Goal: Task Accomplishment & Management: Manage account settings

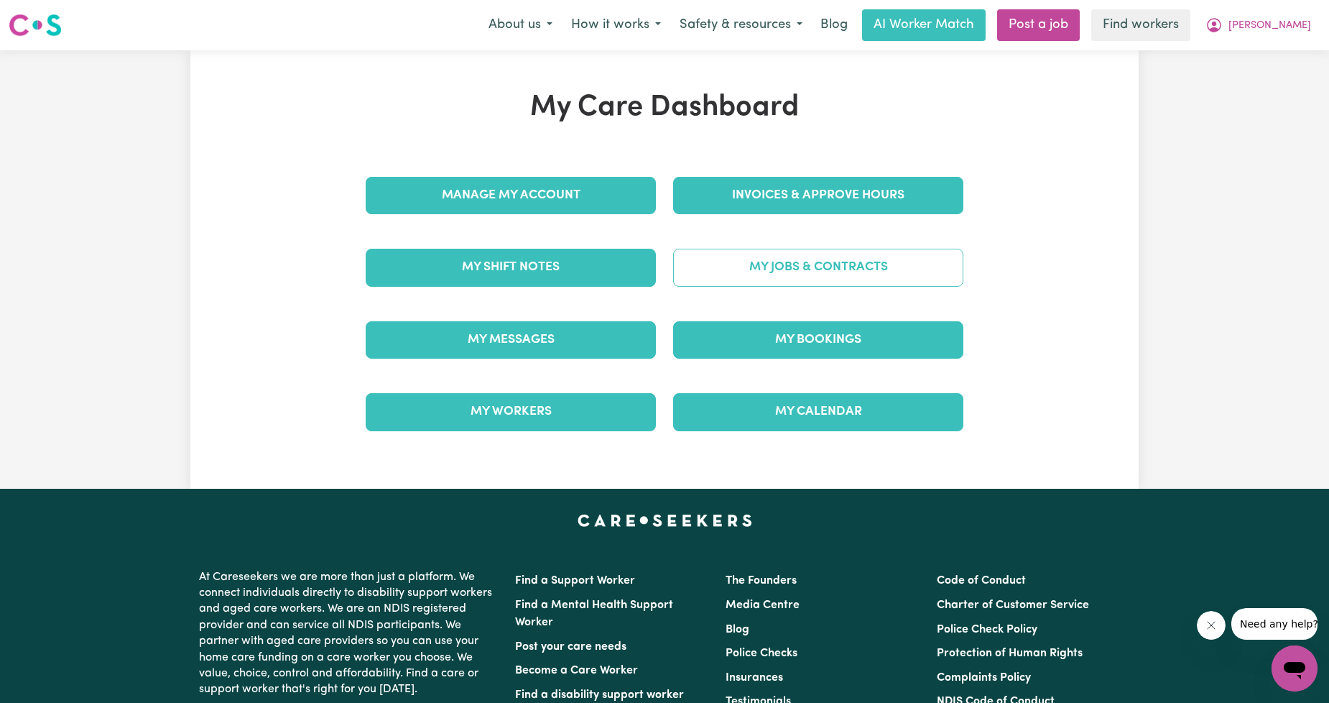
click at [686, 267] on link "My Jobs & Contracts" at bounding box center [818, 267] width 290 height 37
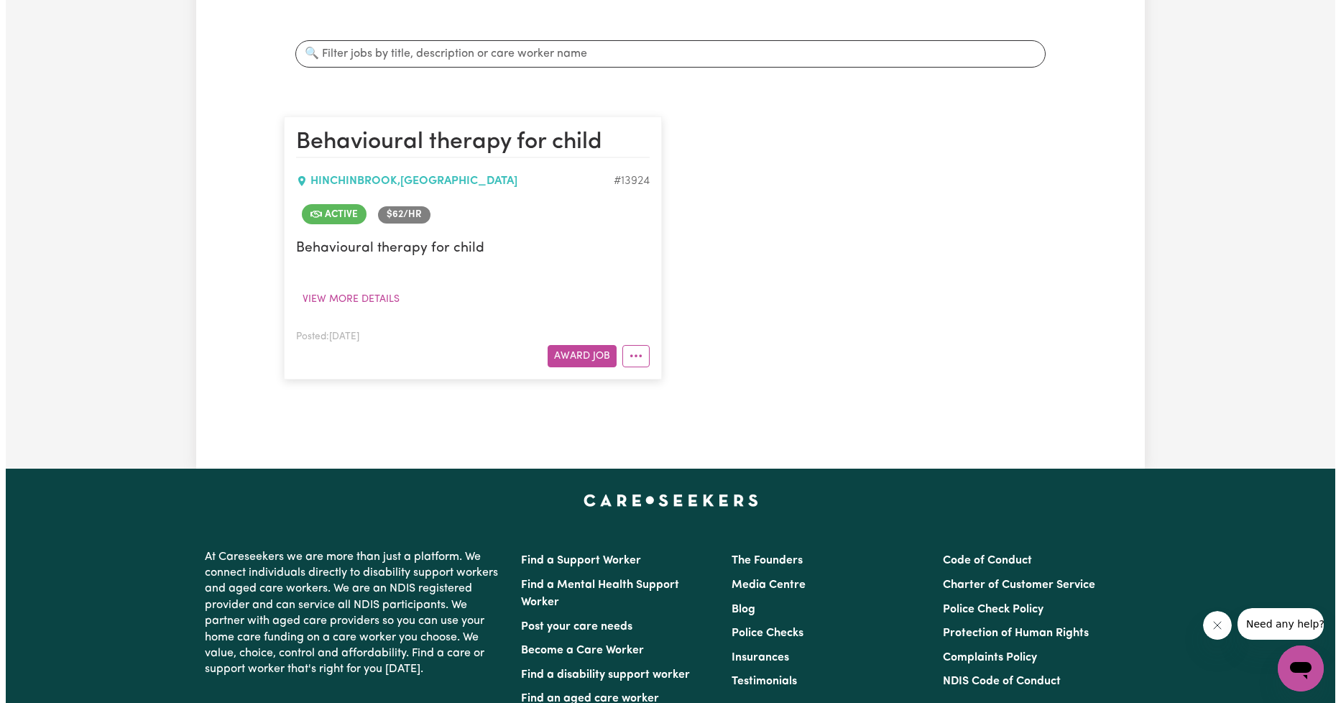
scroll to position [266, 0]
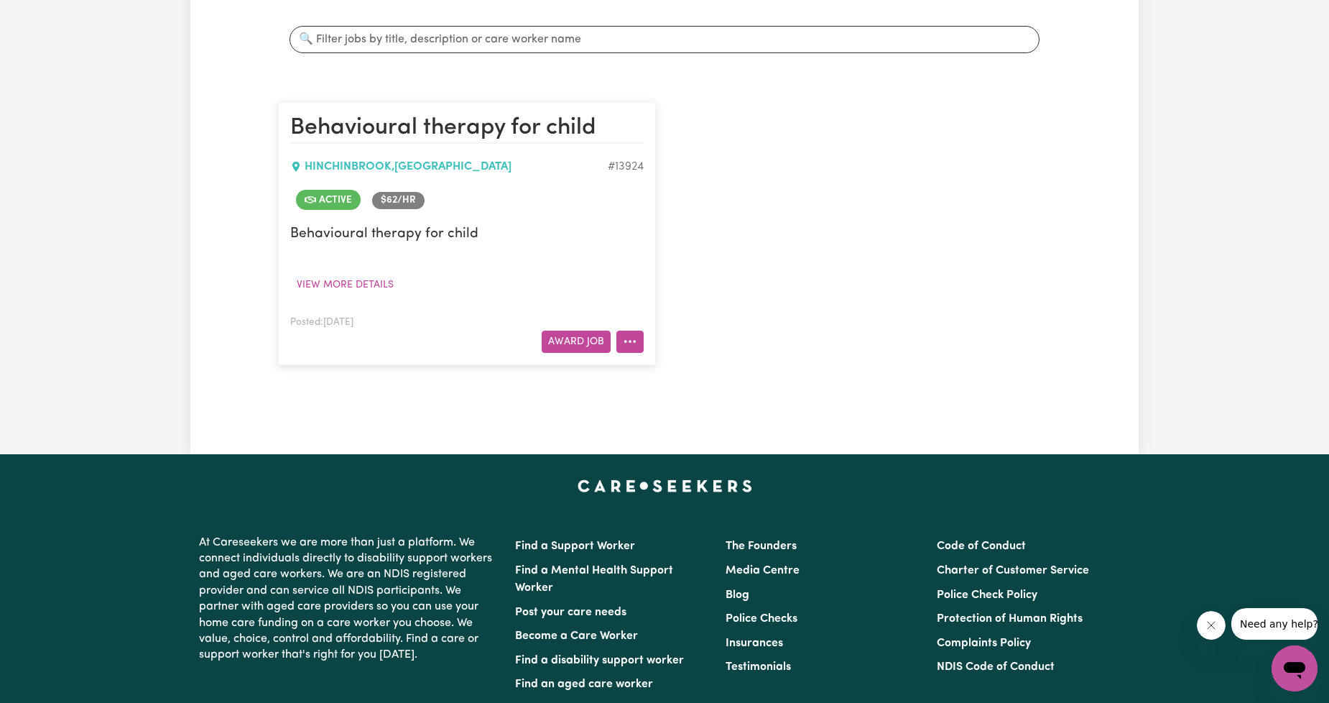
click at [639, 343] on button "More options" at bounding box center [629, 341] width 27 height 22
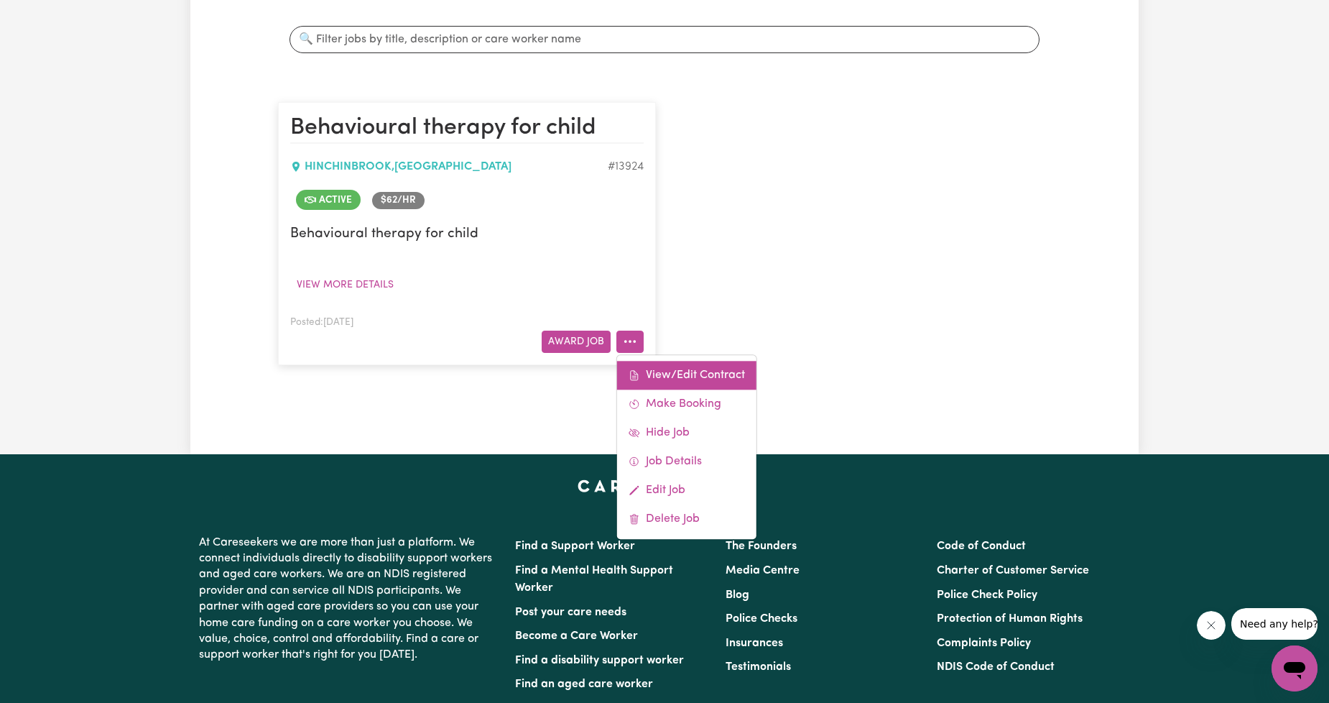
click at [652, 368] on link "View/Edit Contract" at bounding box center [686, 375] width 139 height 29
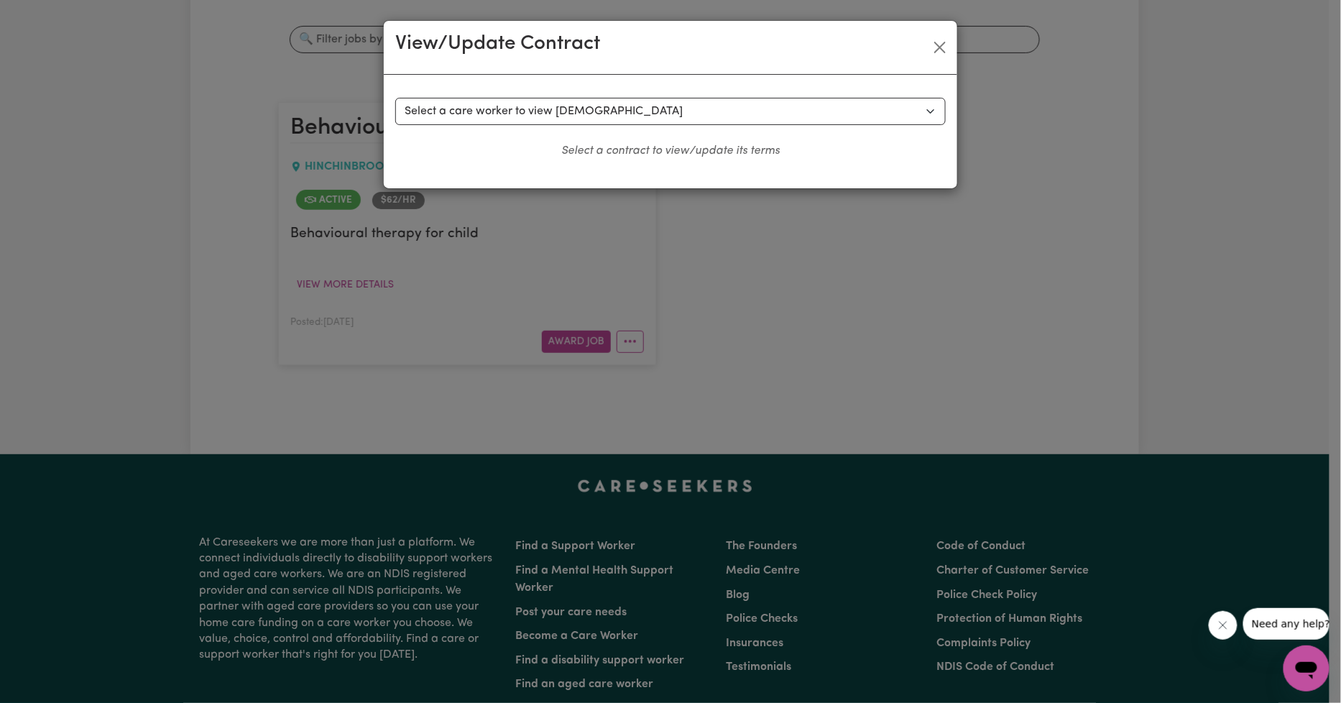
click at [580, 60] on div "View/Update Contract" at bounding box center [670, 48] width 573 height 54
click at [559, 106] on select "Select a care worker to view [DEMOGRAPHIC_DATA] #10006 - [PERSON_NAME] (contrac…" at bounding box center [670, 111] width 550 height 27
click at [476, 260] on div "View/Update Contract Select a contract to view Select a care worker to view [DE…" at bounding box center [670, 351] width 1341 height 703
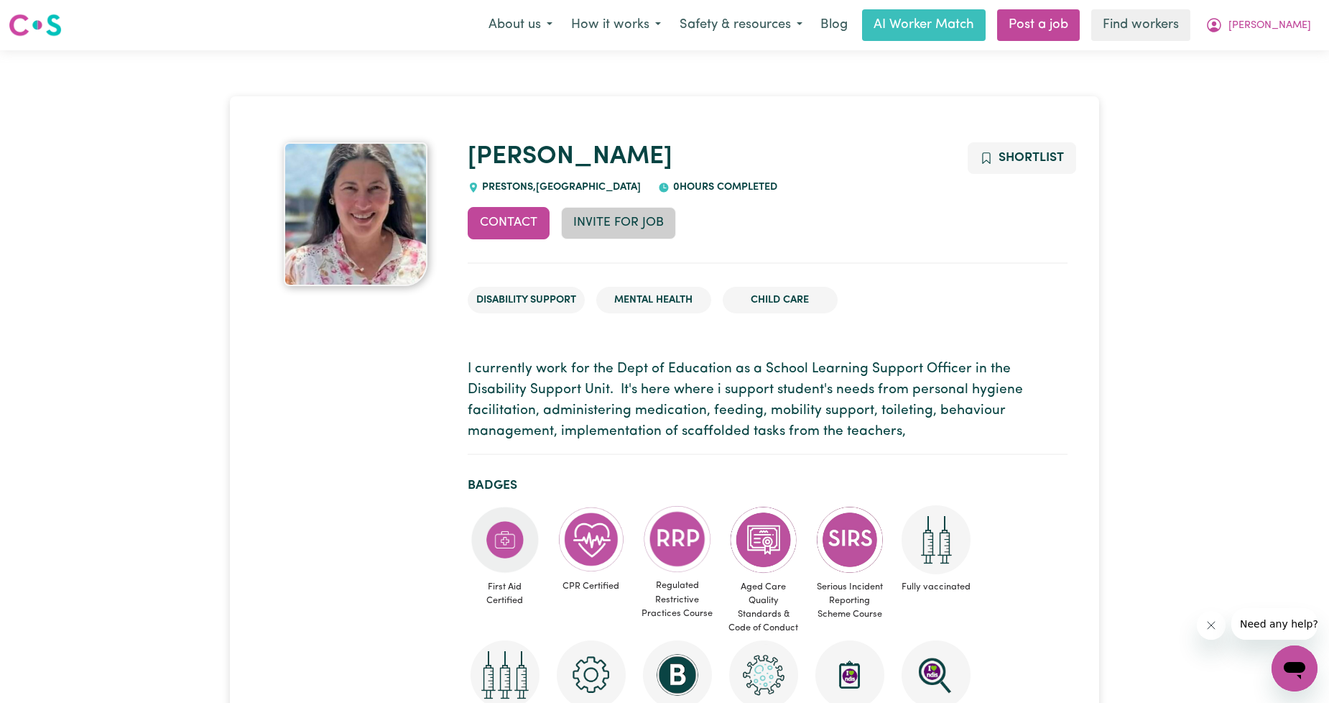
click at [604, 227] on button "Invite for Job" at bounding box center [618, 223] width 115 height 32
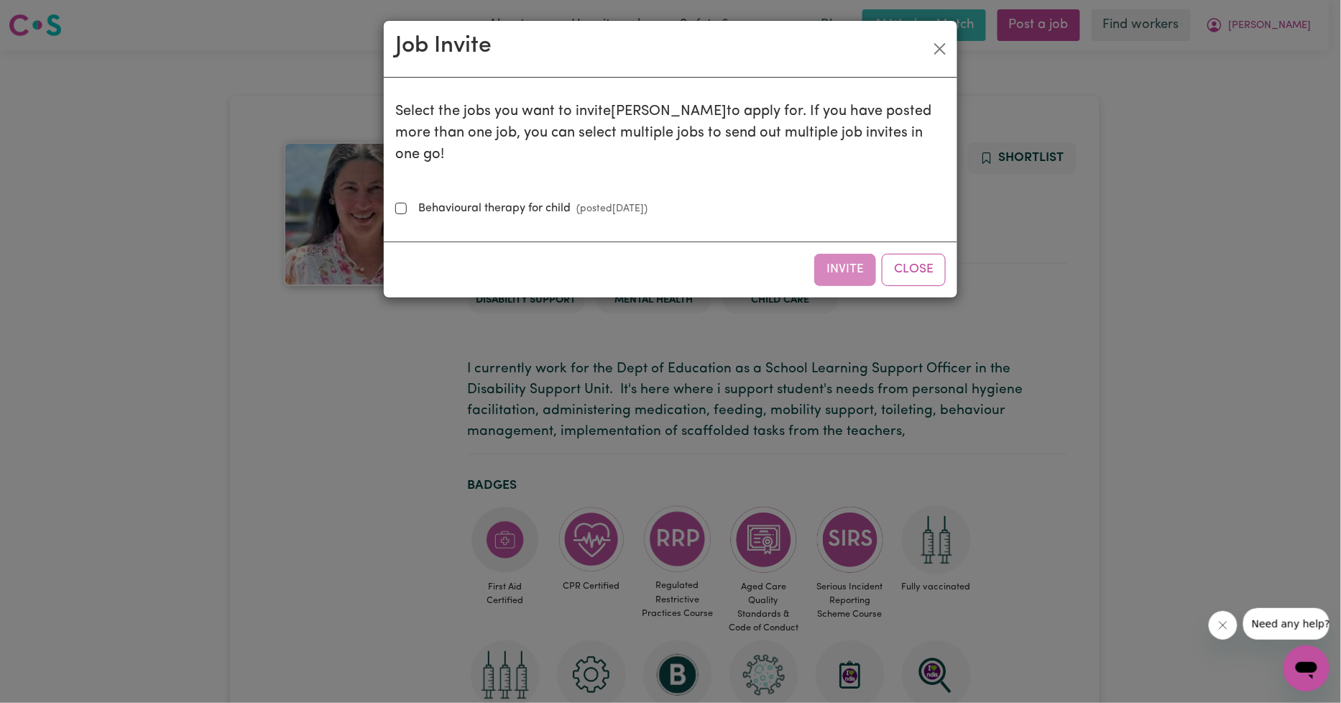
click at [614, 197] on div "Select the jobs you want to invite Maria to apply for. If you have posted more …" at bounding box center [670, 159] width 550 height 141
click at [619, 203] on small "(posted Mar 4 2025 )" at bounding box center [608, 208] width 77 height 11
click at [407, 203] on input "Behavioural therapy for child (posted Mar 4 2025 )" at bounding box center [400, 208] width 11 height 11
checkbox input "true"
click at [858, 254] on button "Invite" at bounding box center [845, 270] width 62 height 32
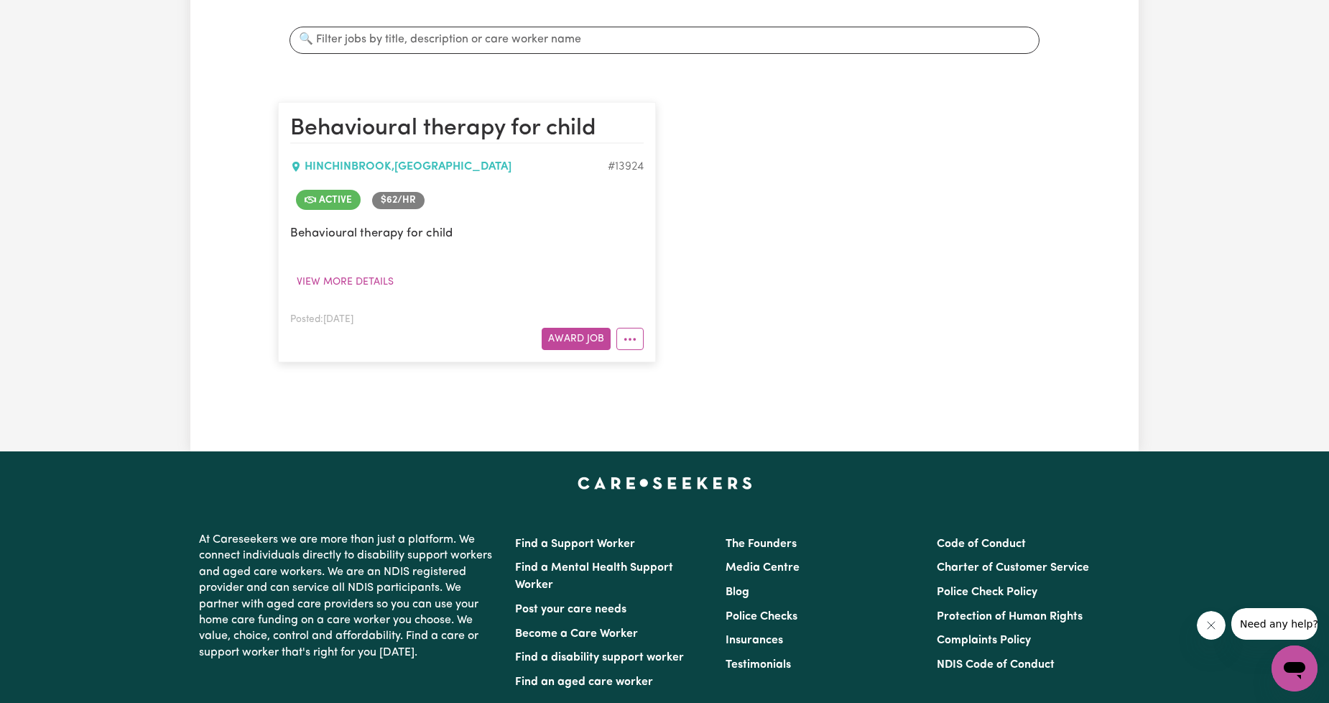
click at [635, 324] on div "Posted: Mar 4, 2025 Award Job" at bounding box center [466, 330] width 353 height 40
click at [635, 338] on button "More options" at bounding box center [629, 339] width 27 height 22
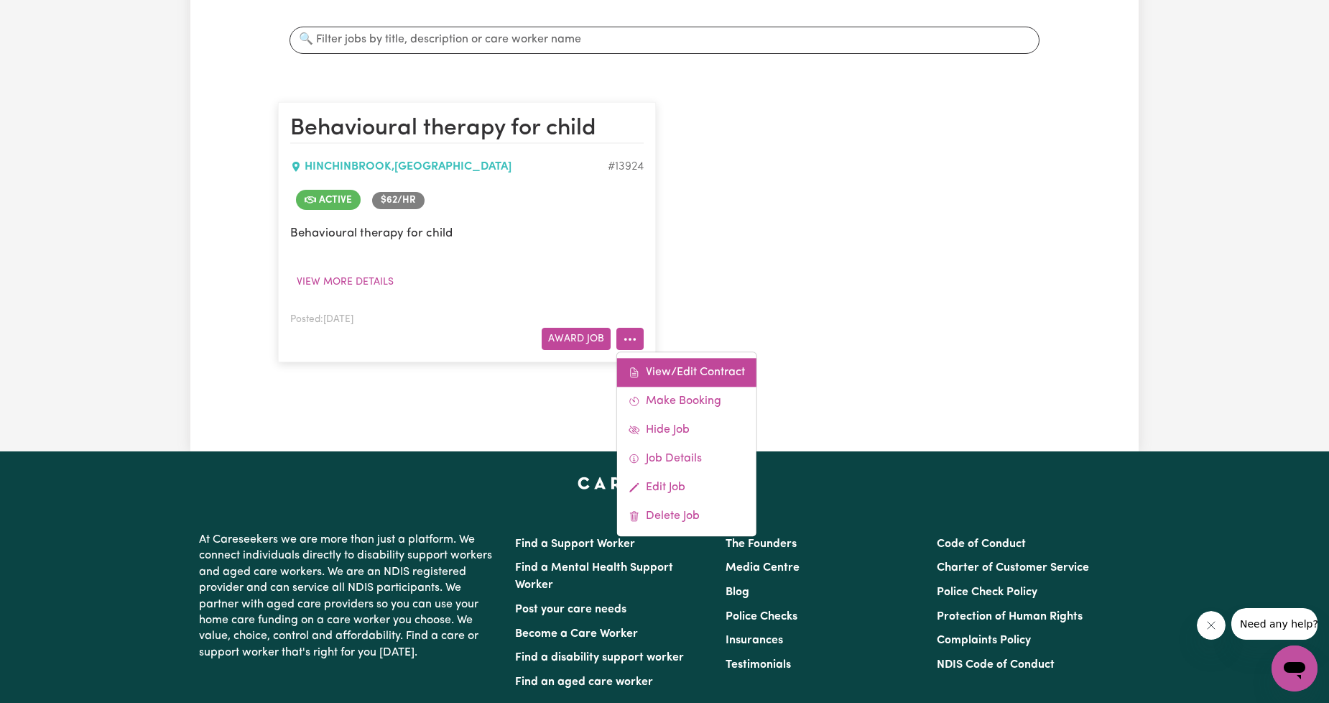
click at [641, 367] on link "View/Edit Contract" at bounding box center [686, 372] width 139 height 29
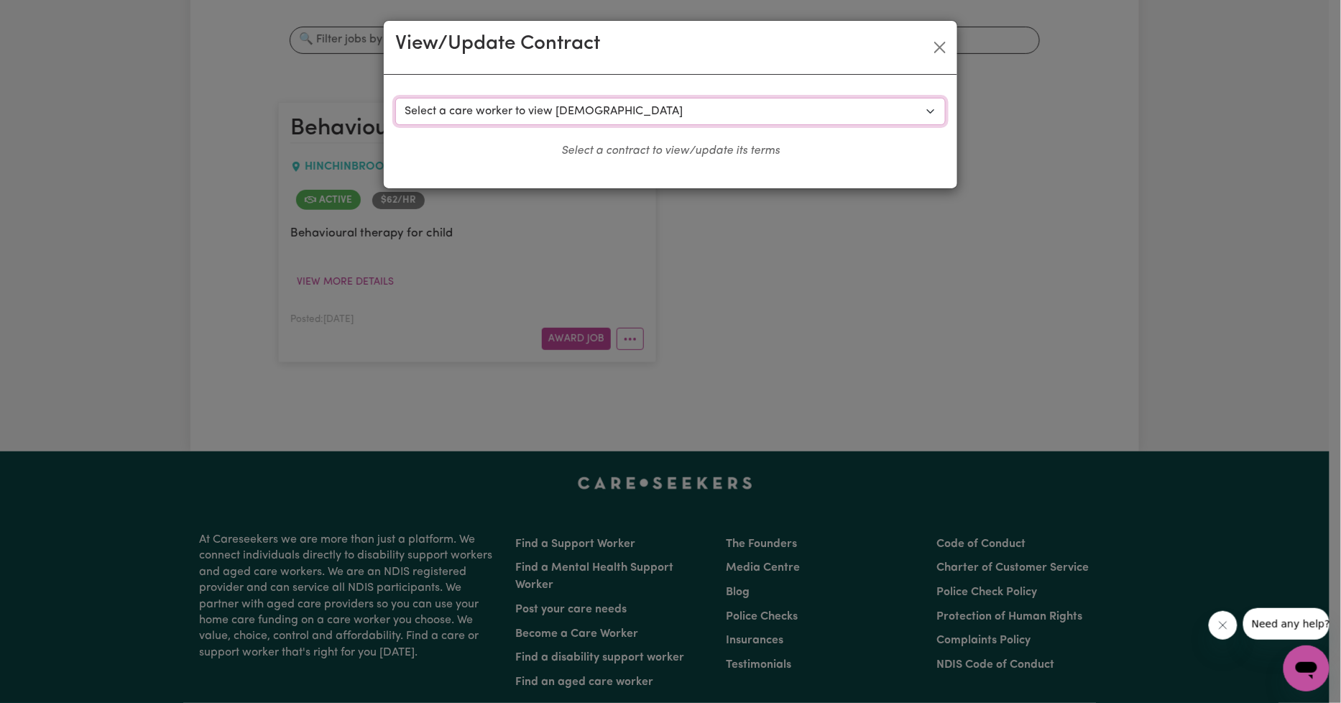
click at [480, 116] on select "Select a care worker to view contract #10006 - Michelle Hardman (contract accep…" at bounding box center [670, 111] width 550 height 27
click at [395, 98] on select "Select a care worker to view contract #10006 - Michelle Hardman (contract accep…" at bounding box center [670, 111] width 550 height 27
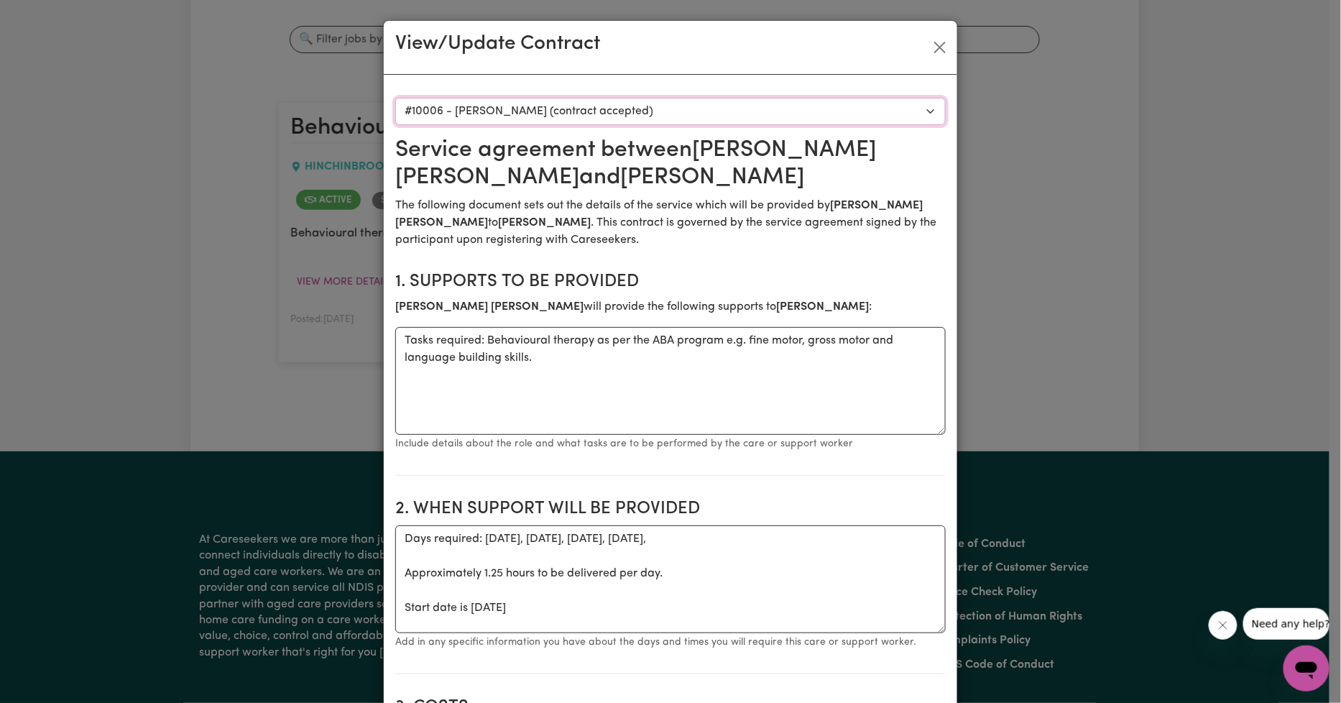
click at [519, 108] on select "Select a care worker to view [DEMOGRAPHIC_DATA] #10006 - [PERSON_NAME] (contrac…" at bounding box center [670, 111] width 550 height 27
click at [395, 98] on select "Select a care worker to view [DEMOGRAPHIC_DATA] #10006 - [PERSON_NAME] (contrac…" at bounding box center [670, 111] width 550 height 27
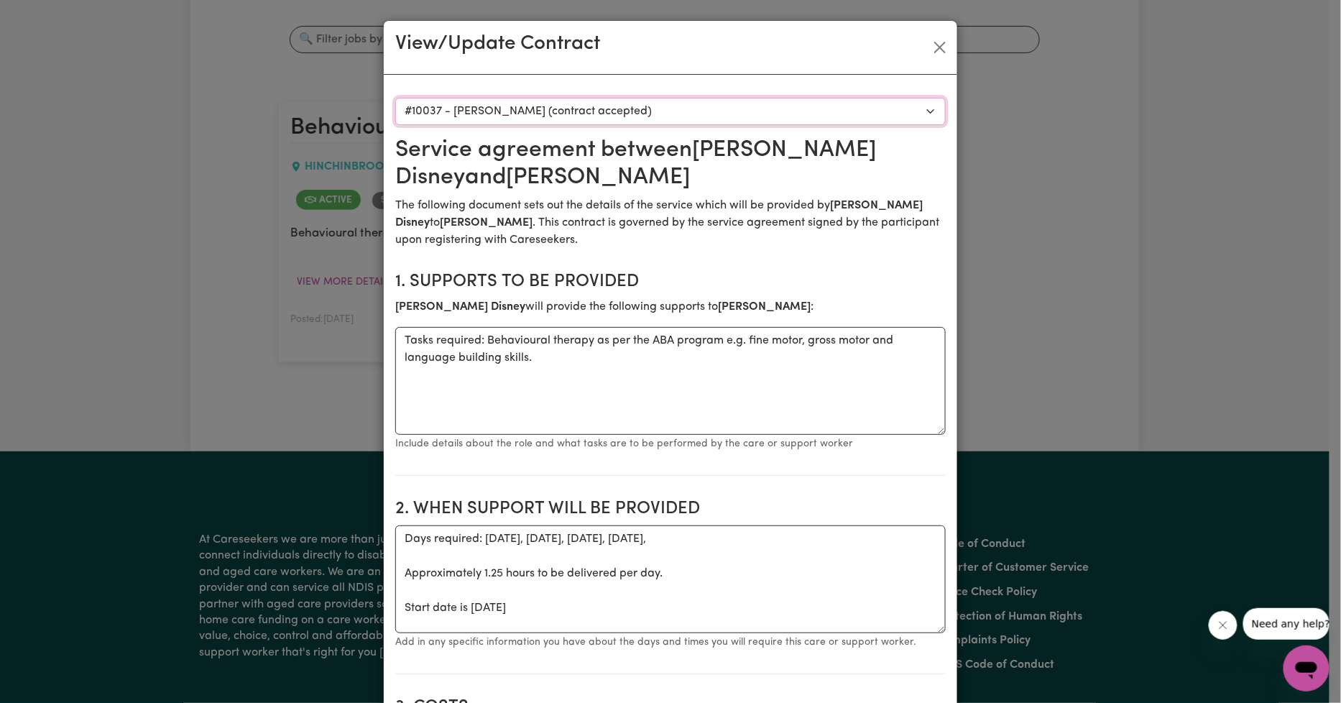
click at [512, 113] on select "Select a care worker to view [DEMOGRAPHIC_DATA] #10006 - [PERSON_NAME] (contrac…" at bounding box center [670, 111] width 550 height 27
click at [395, 98] on select "Select a care worker to view [DEMOGRAPHIC_DATA] #10006 - [PERSON_NAME] (contrac…" at bounding box center [670, 111] width 550 height 27
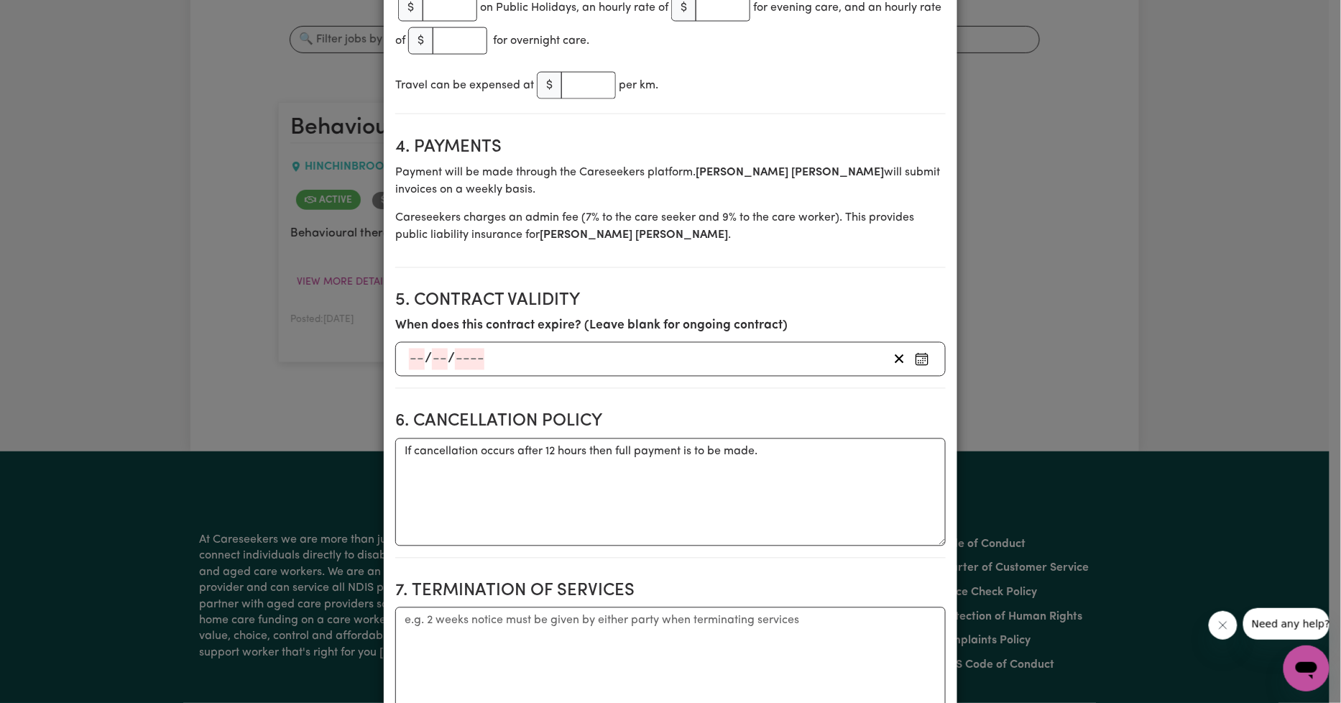
scroll to position [1064, 0]
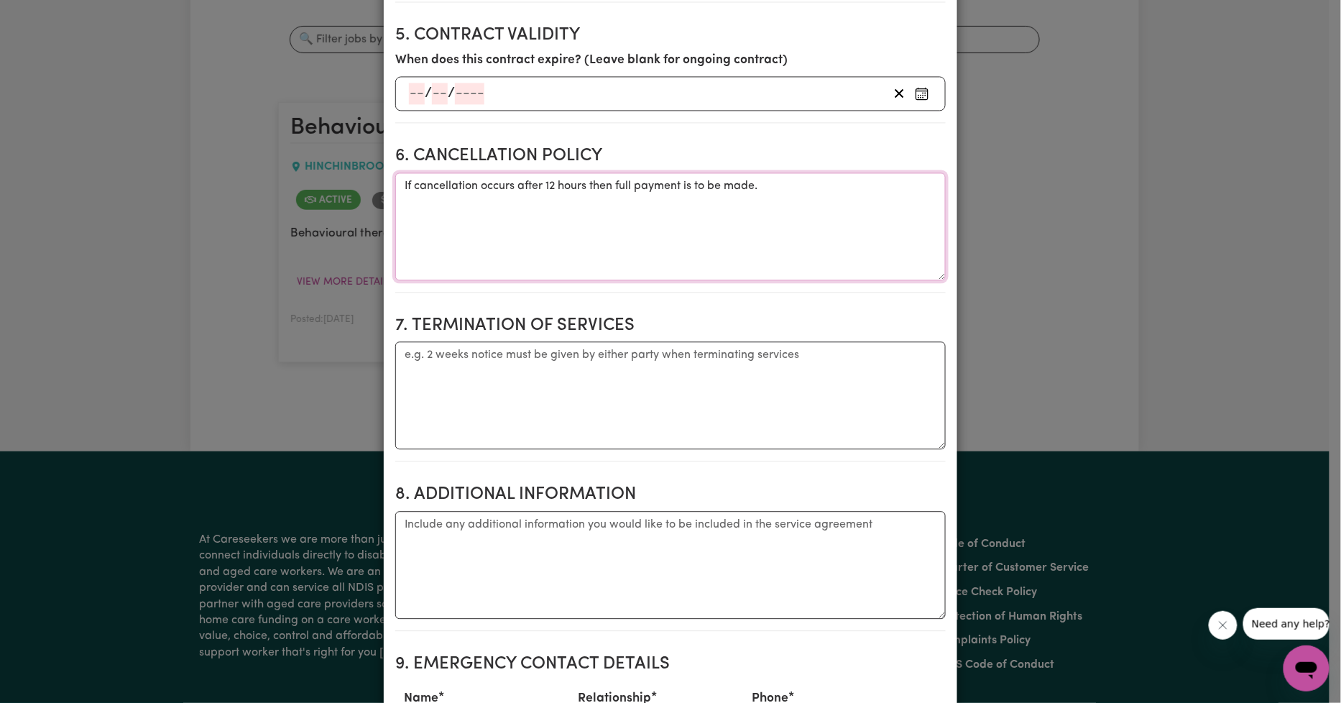
drag, startPoint x: 507, startPoint y: 195, endPoint x: 420, endPoint y: 227, distance: 92.7
click at [420, 227] on textarea "If cancellation occurs after 12 hours then full payment is to be made." at bounding box center [670, 226] width 550 height 108
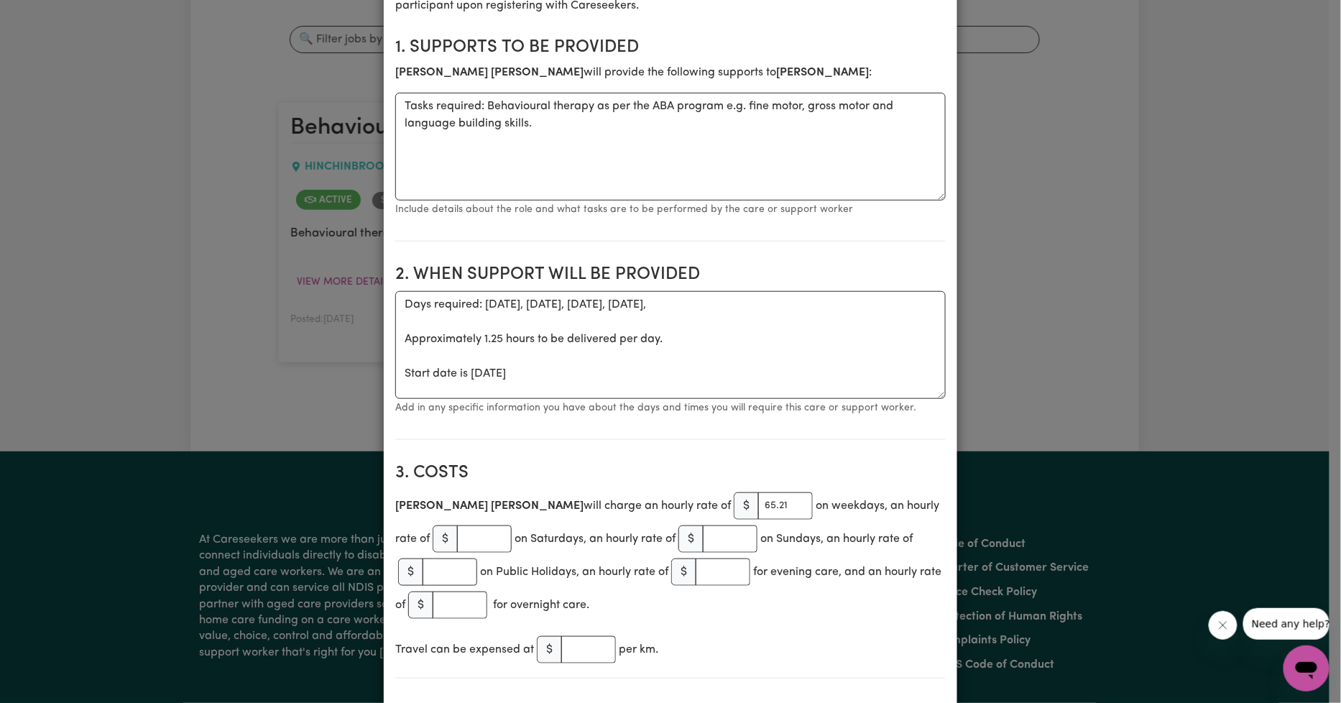
scroll to position [0, 0]
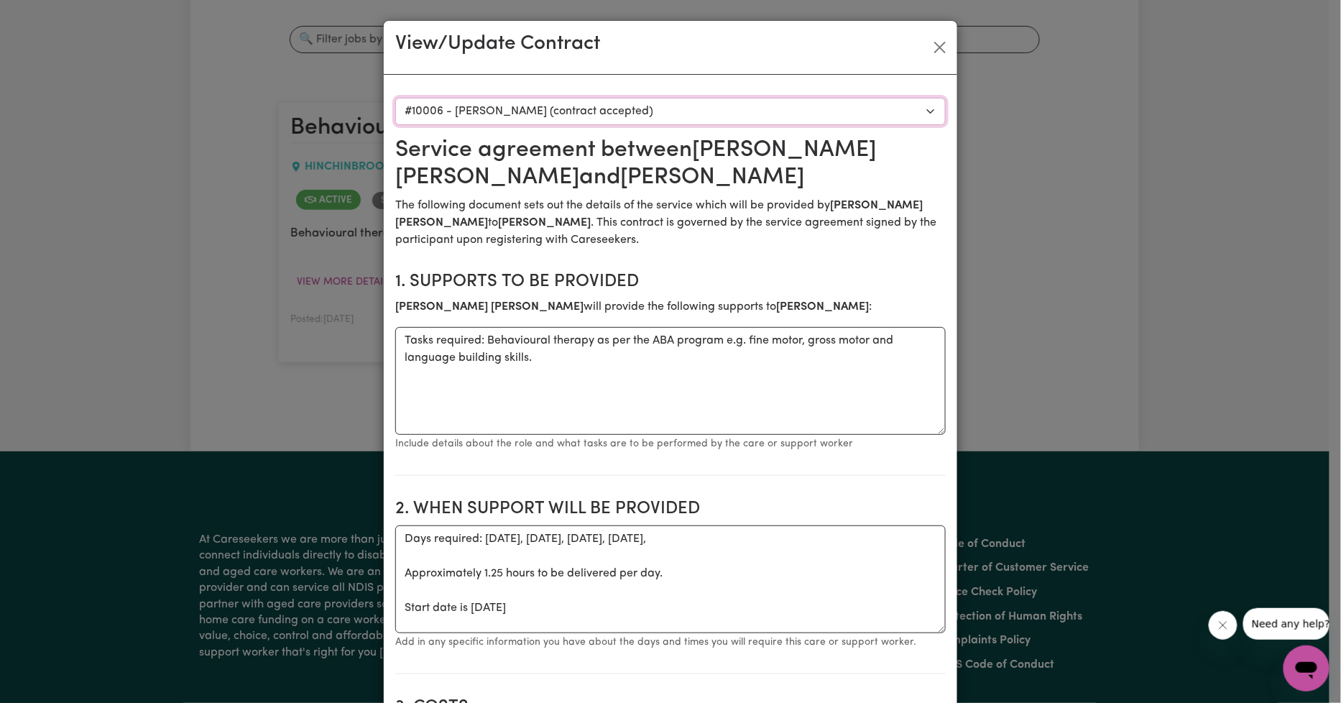
click at [583, 113] on select "Select a care worker to view [DEMOGRAPHIC_DATA] #10006 - [PERSON_NAME] (contrac…" at bounding box center [670, 111] width 550 height 27
select select "9649"
click at [395, 98] on select "Select a care worker to view [DEMOGRAPHIC_DATA] #10006 - [PERSON_NAME] (contrac…" at bounding box center [670, 111] width 550 height 27
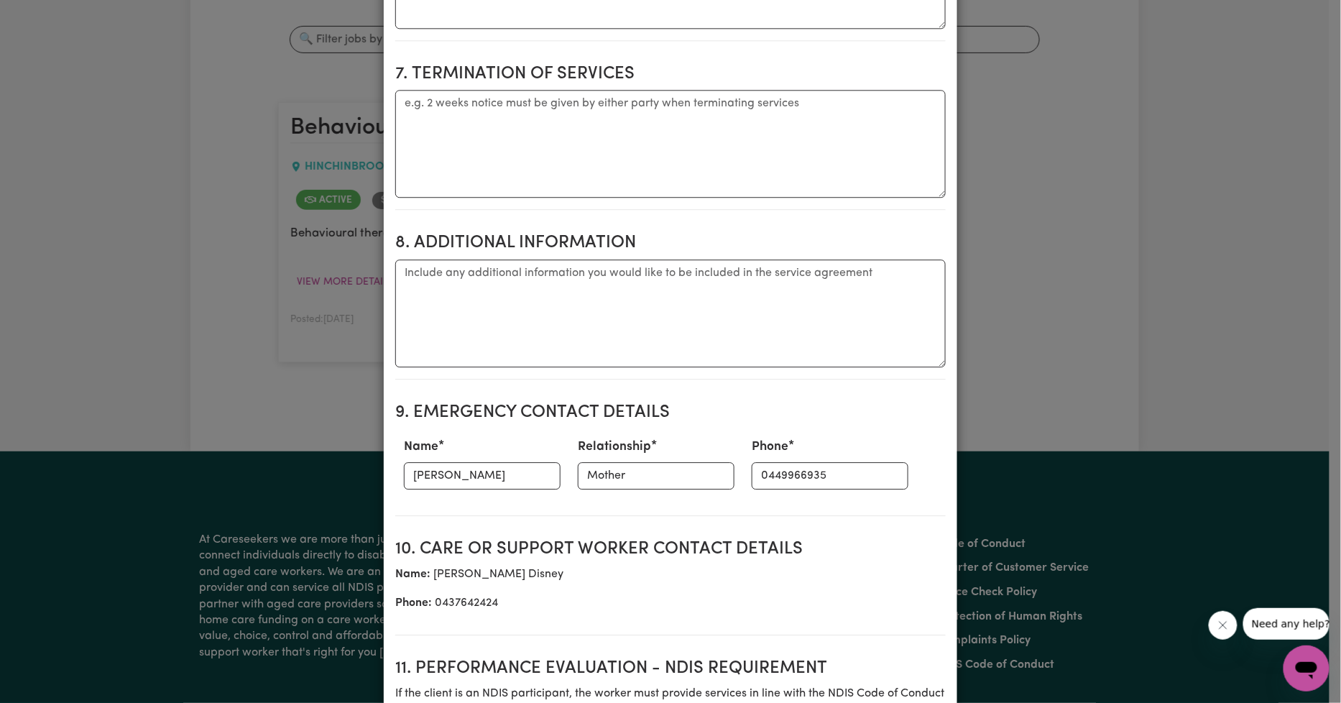
scroll to position [1330, 0]
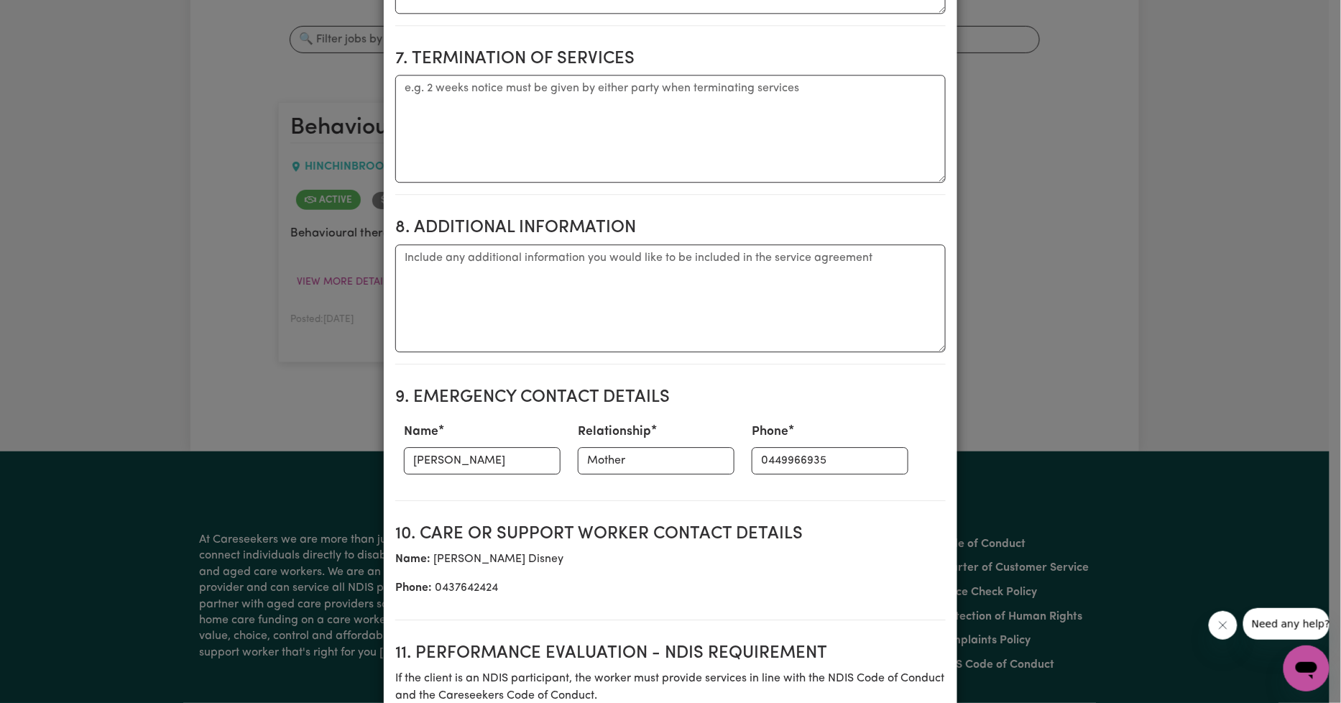
drag, startPoint x: 537, startPoint y: 381, endPoint x: 823, endPoint y: 405, distance: 287.7
click at [823, 405] on h2 "9. Emergency Contact Details" at bounding box center [670, 397] width 550 height 21
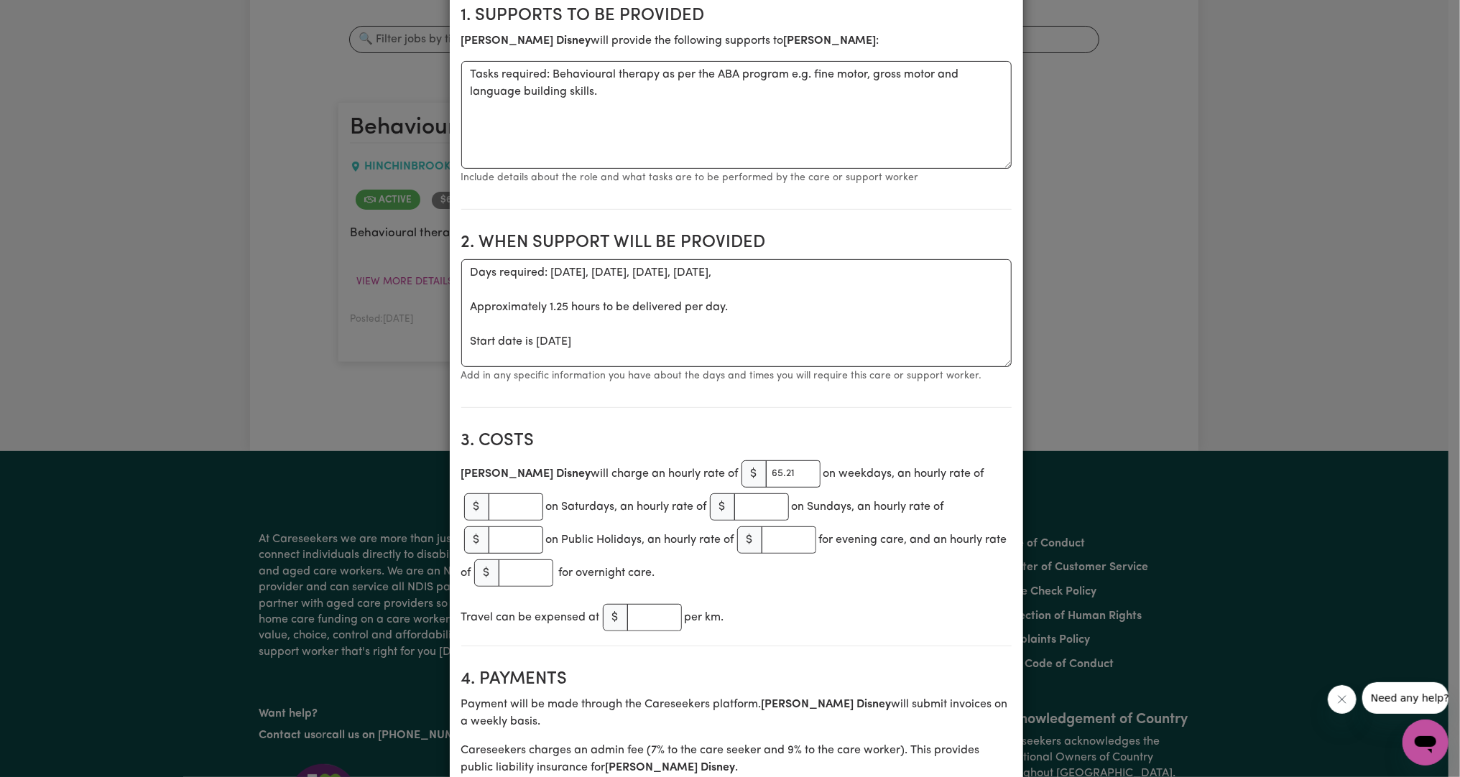
scroll to position [0, 0]
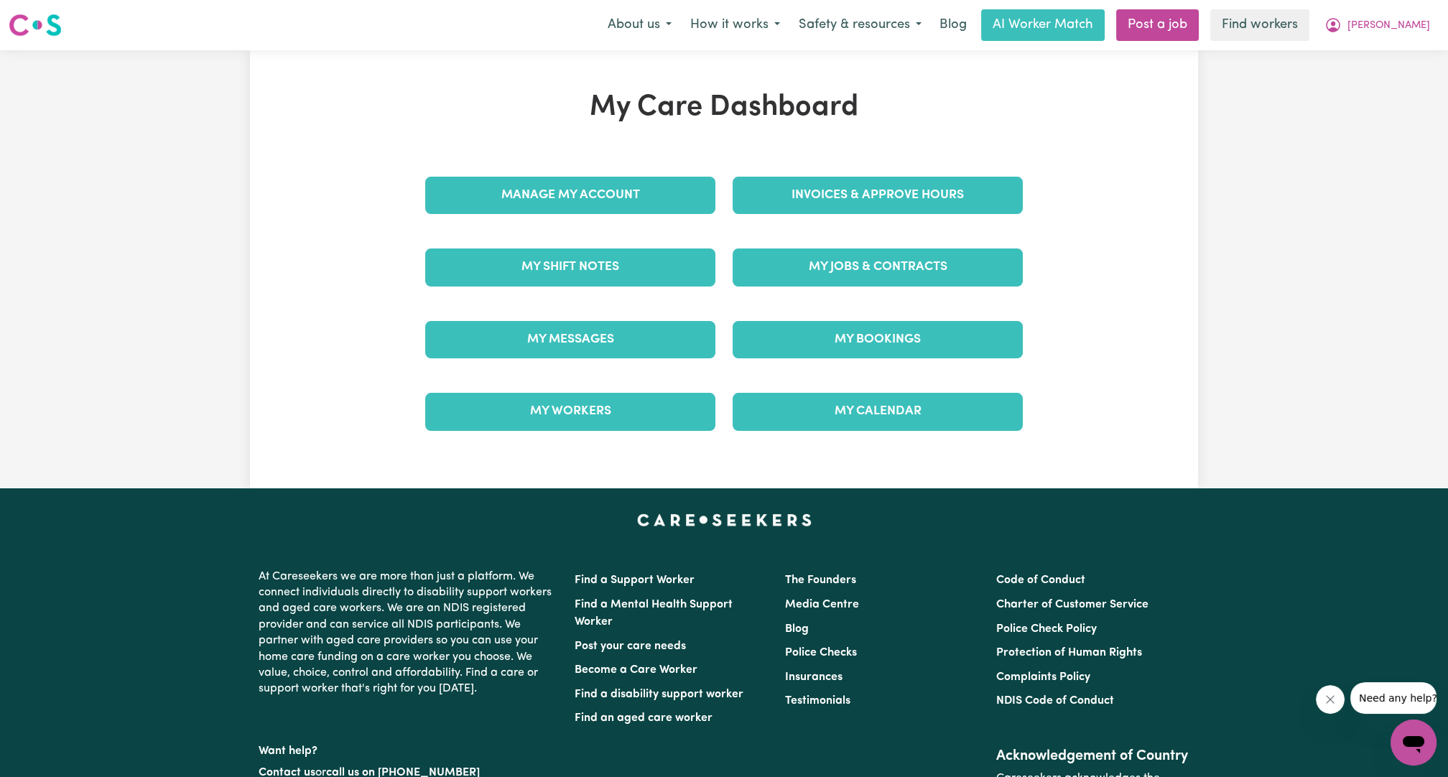
click at [418, 200] on div "Manage My Account" at bounding box center [570, 195] width 307 height 72
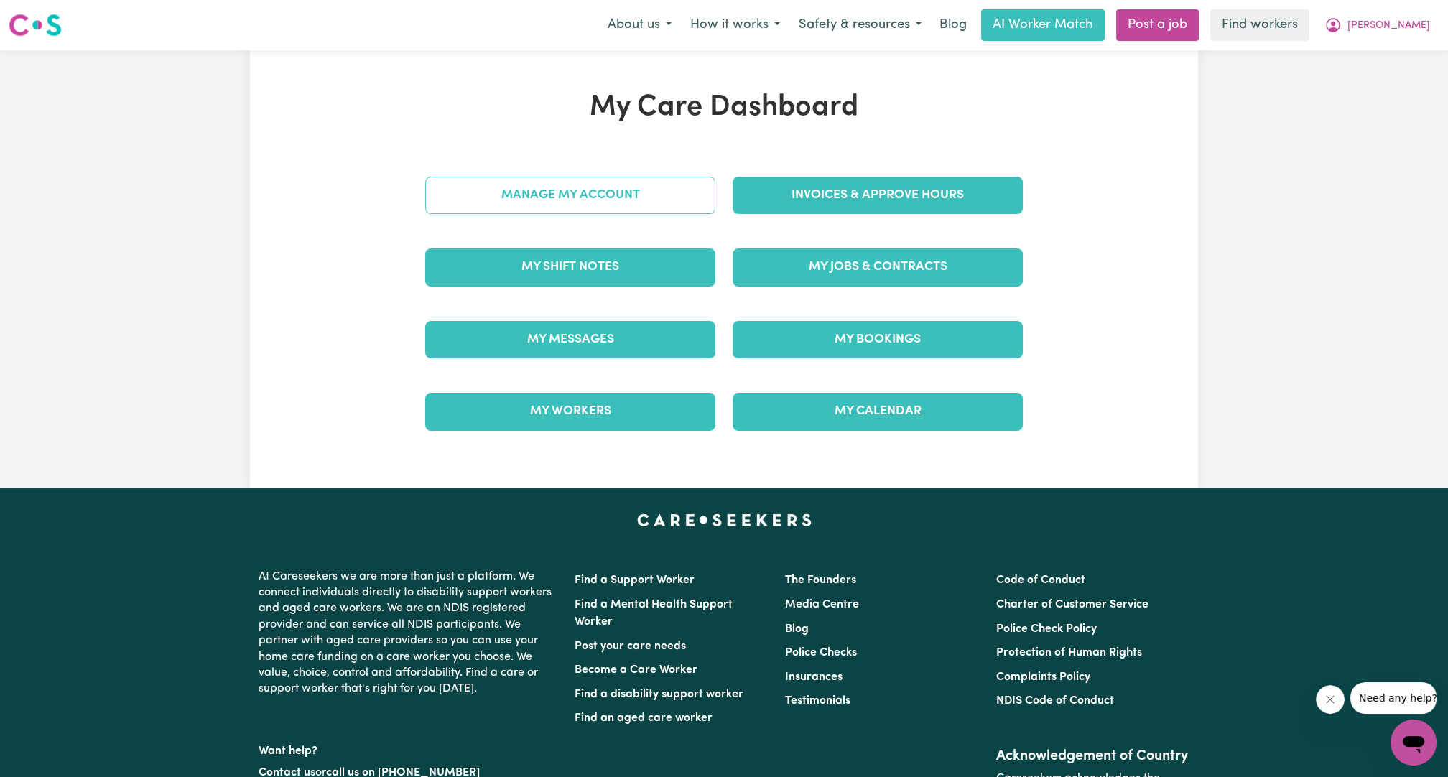
click at [474, 195] on link "Manage My Account" at bounding box center [570, 195] width 290 height 37
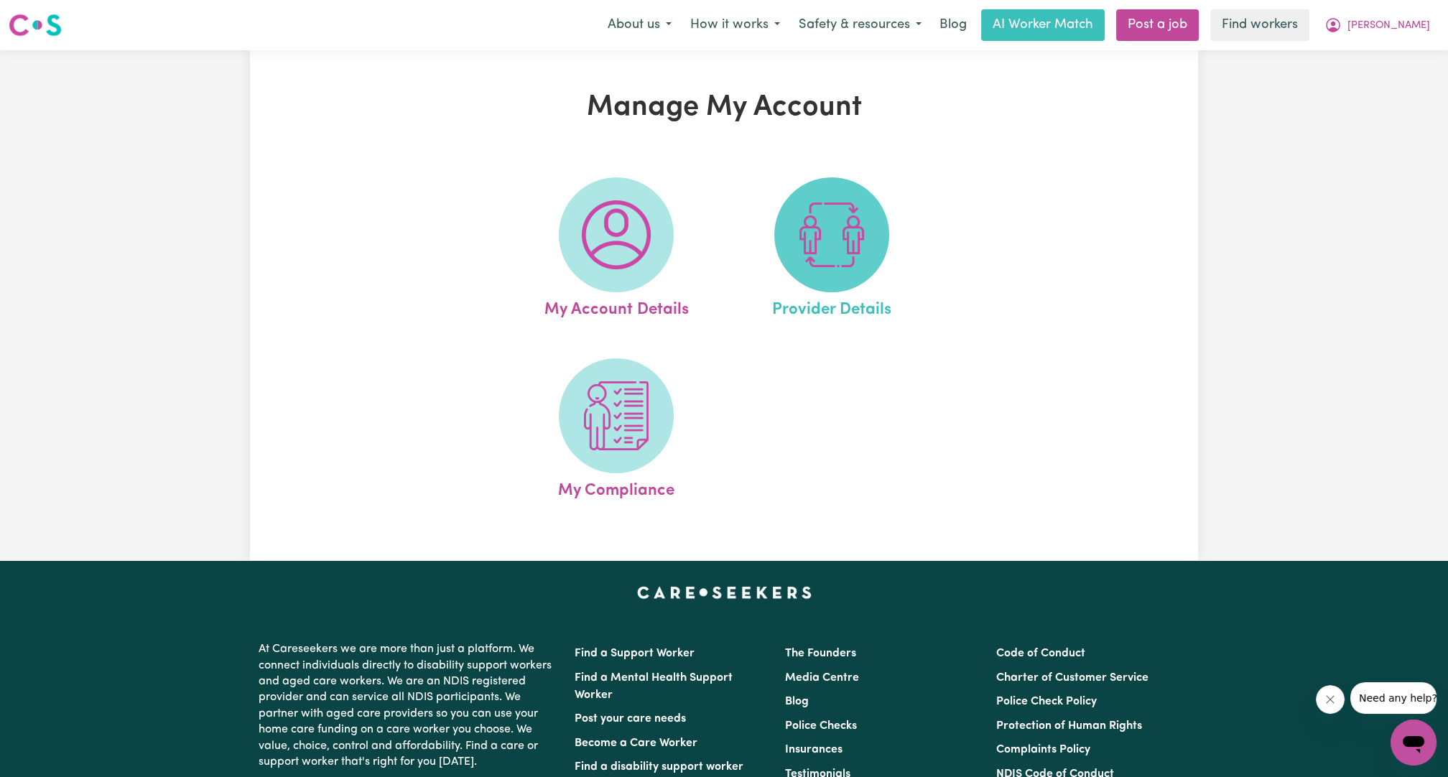
click at [794, 218] on span at bounding box center [831, 234] width 115 height 115
select select "NDIS_FUNDING_SELF_MANAGED"
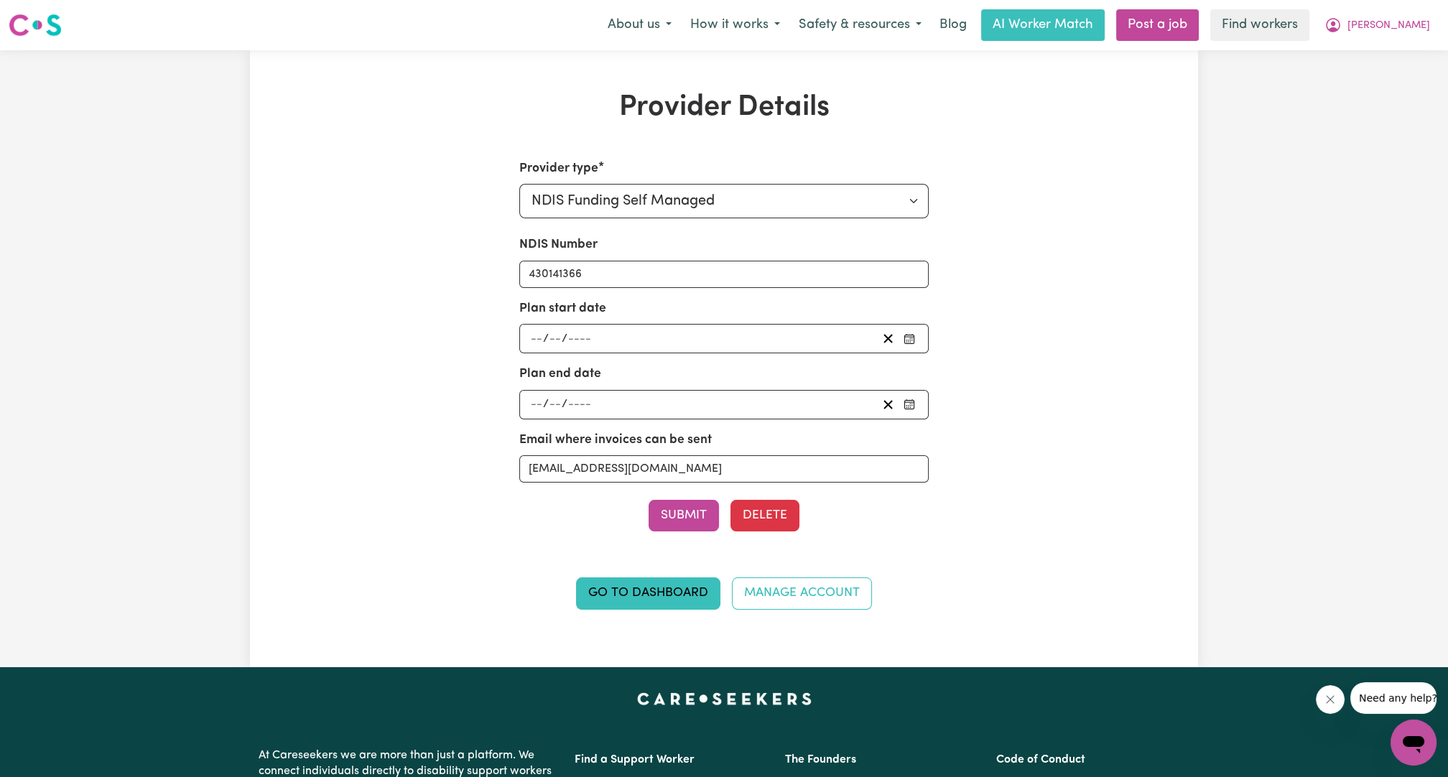
type input "2025-02-28"
type input "28"
type input "2"
type input "2025"
type input "2026-02-27"
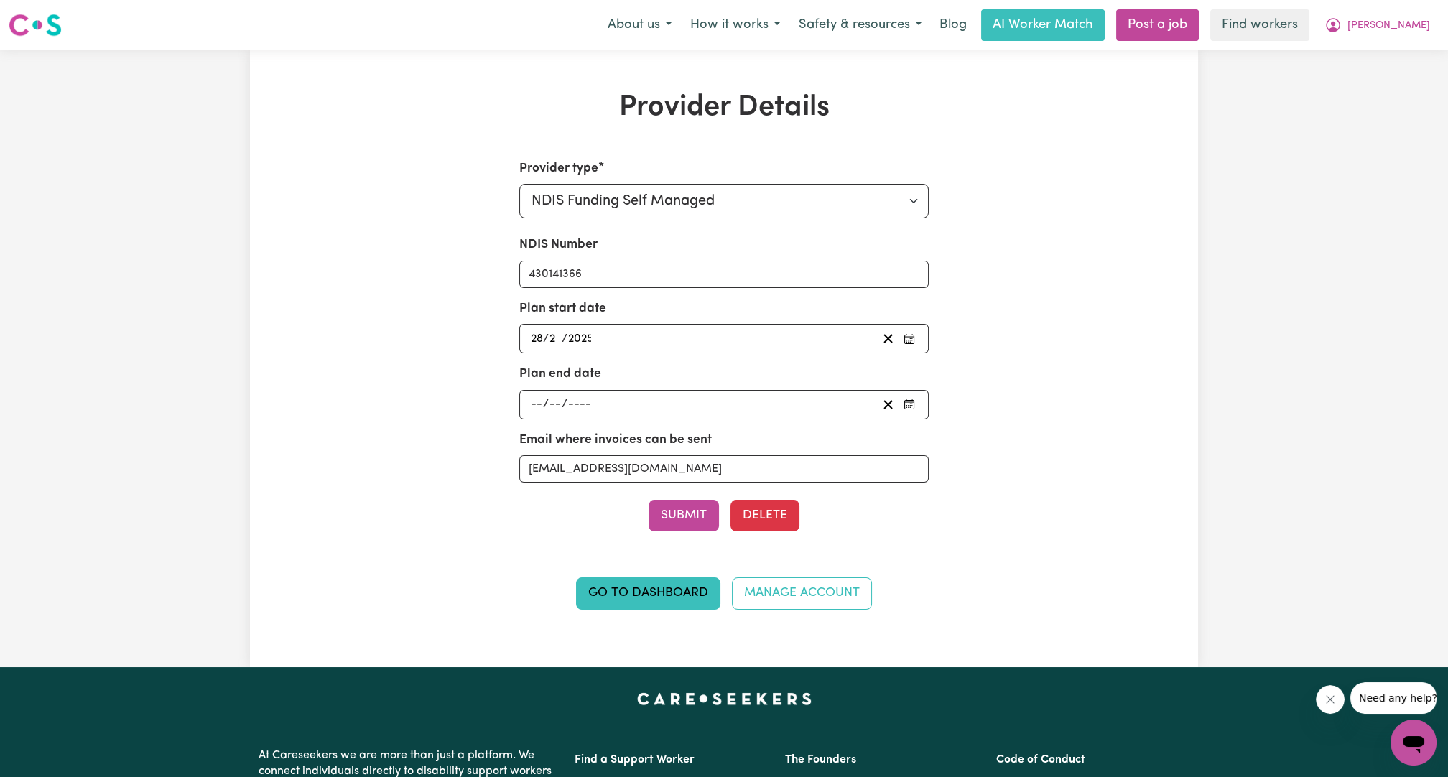
type input "27"
type input "2"
type input "2026"
click at [1348, 284] on div "Provider Details Provider type Select your provider type... Privately Aged Care…" at bounding box center [724, 358] width 1448 height 617
